Goal: Information Seeking & Learning: Learn about a topic

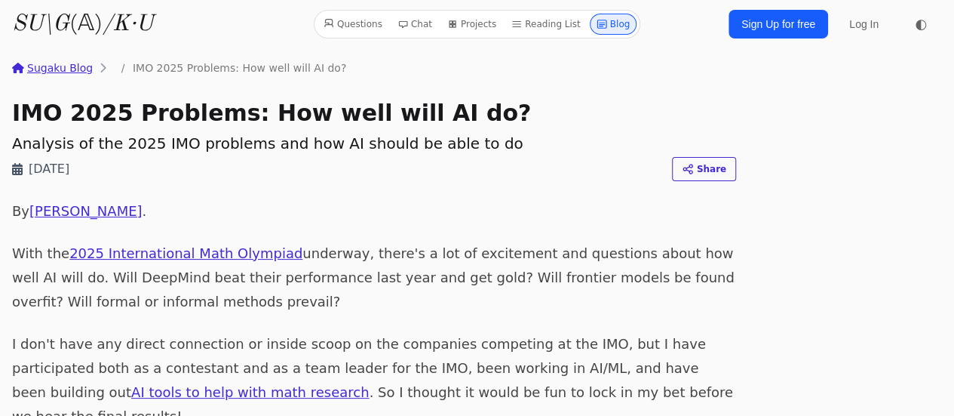
click at [118, 18] on icon "/K·U" at bounding box center [128, 24] width 51 height 23
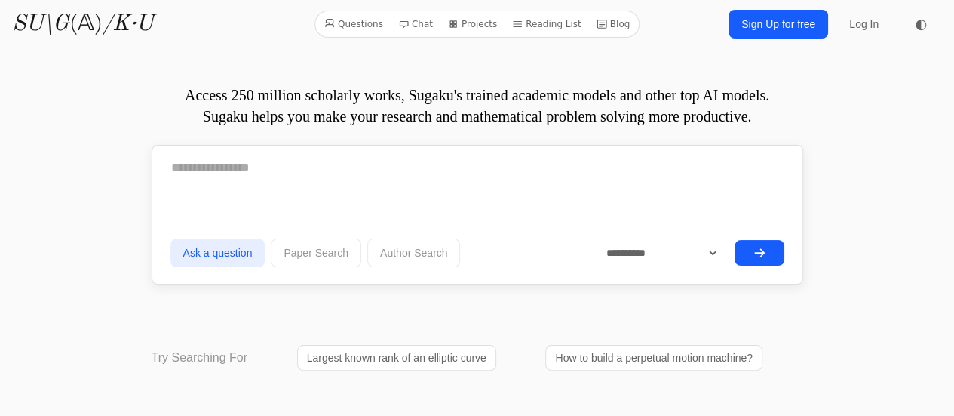
click at [337, 358] on link "Largest known rank of an elliptic curve" at bounding box center [396, 358] width 199 height 26
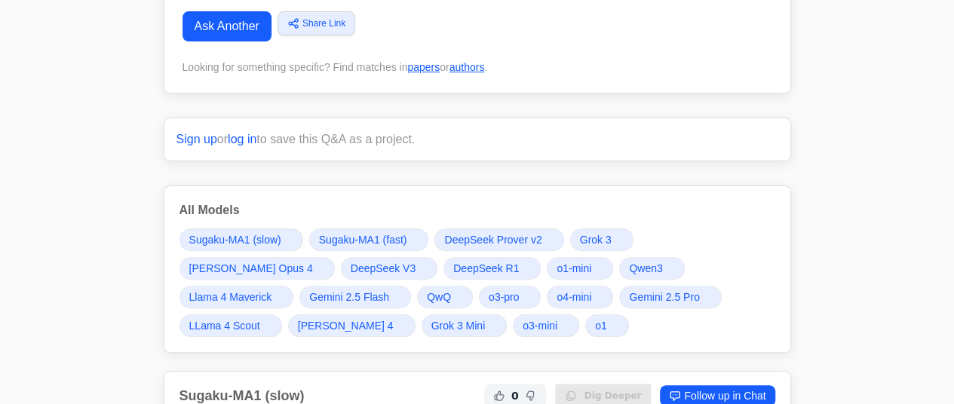
scroll to position [159, 0]
click at [580, 233] on span "Grok 3" at bounding box center [596, 239] width 32 height 15
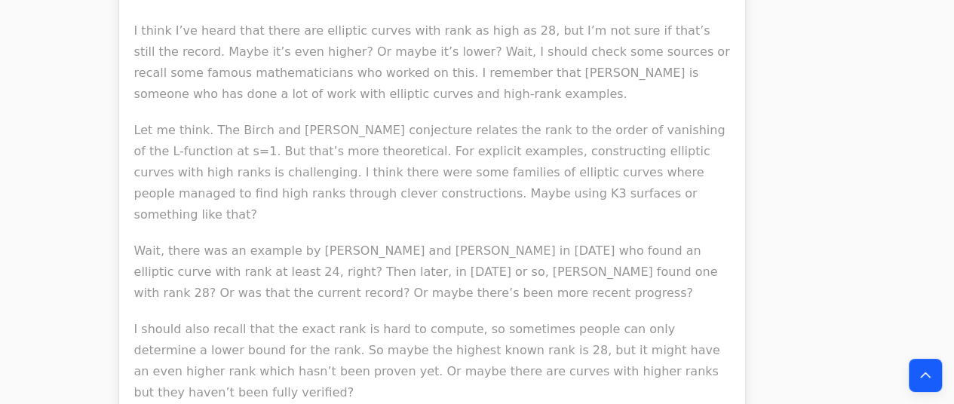
scroll to position [7121, 45]
